Goal: Use online tool/utility: Use online tool/utility

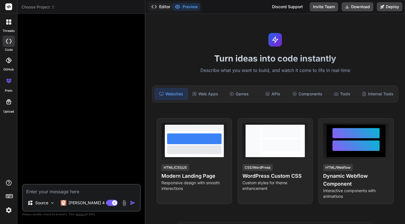
click at [165, 8] on button "Editor" at bounding box center [160, 7] width 23 height 8
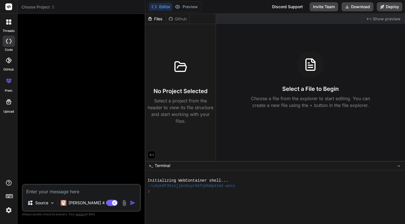
click at [106, 44] on div at bounding box center [82, 101] width 118 height 166
click at [47, 191] on textarea at bounding box center [81, 190] width 117 height 10
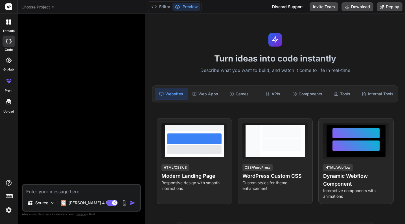
click at [49, 191] on textarea at bounding box center [81, 190] width 117 height 10
paste textarea "I’m building a production-ready e-commerce website for PomChob.com, which sells…"
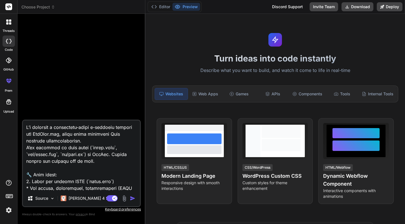
type textarea "x"
type textarea "I’m building a production-ready e-commerce website for PomChob.com, which sells…"
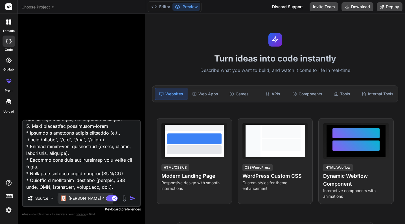
type textarea "x"
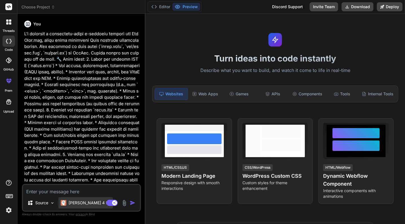
scroll to position [0, 0]
click at [85, 158] on p at bounding box center [81, 164] width 115 height 267
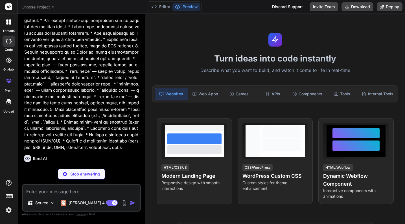
scroll to position [142, 0]
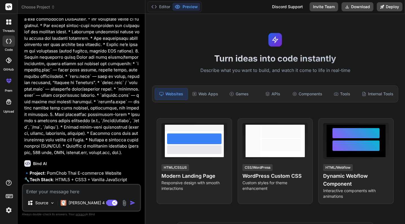
click at [182, 6] on button "Preview" at bounding box center [187, 7] width 28 height 8
click at [163, 8] on button "Editor" at bounding box center [160, 7] width 23 height 8
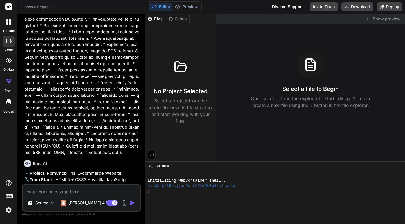
click at [105, 120] on p at bounding box center [81, 22] width 115 height 267
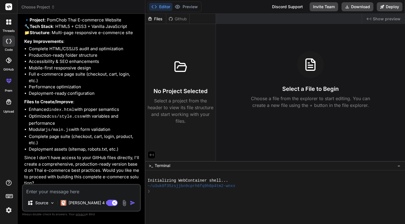
scroll to position [294, 0]
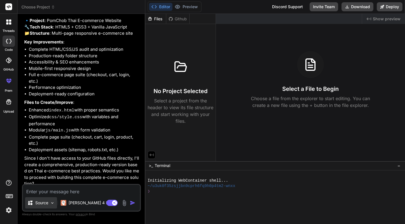
click at [43, 204] on p "Source" at bounding box center [41, 203] width 13 height 6
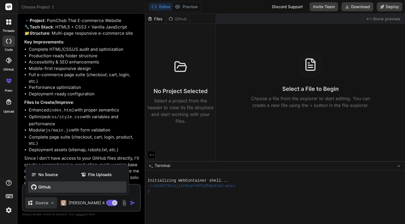
click at [43, 187] on span "Github" at bounding box center [44, 187] width 12 height 6
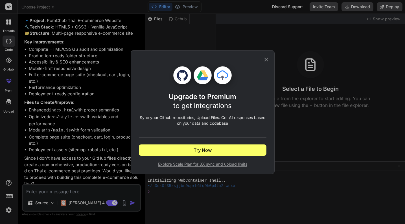
type textarea "x"
click at [264, 60] on icon at bounding box center [266, 59] width 6 height 6
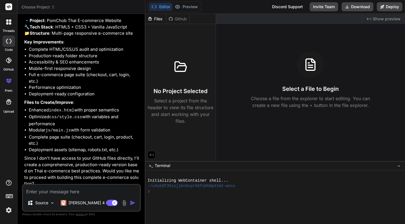
click at [106, 92] on li "Deployment-ready configuration" at bounding box center [84, 94] width 111 height 6
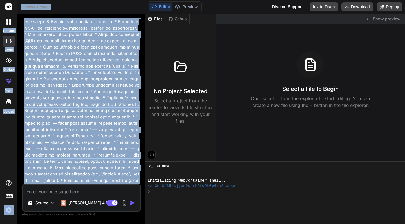
scroll to position [0, 0]
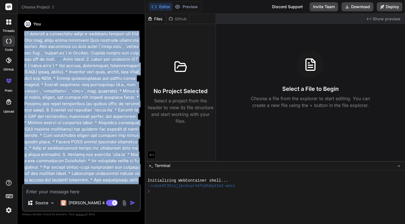
drag, startPoint x: 64, startPoint y: 153, endPoint x: 23, endPoint y: 32, distance: 127.5
click at [23, 32] on div "You Bind AI 🔹 Project : PomChob Thai E-commerce Website 🔧 Tech Stack : HTML5 + …" at bounding box center [82, 101] width 118 height 166
copy p "I’m building a production-ready e-commerce website for PomChob.com, which sells…"
